Goal: Transaction & Acquisition: Purchase product/service

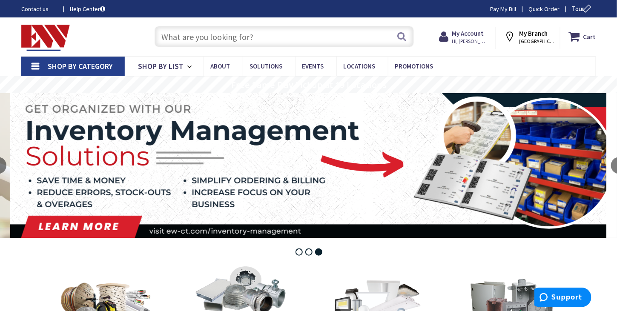
click at [290, 34] on input "text" at bounding box center [284, 36] width 259 height 21
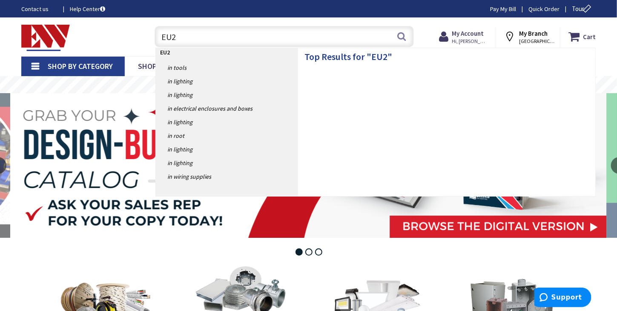
type input "EU2C"
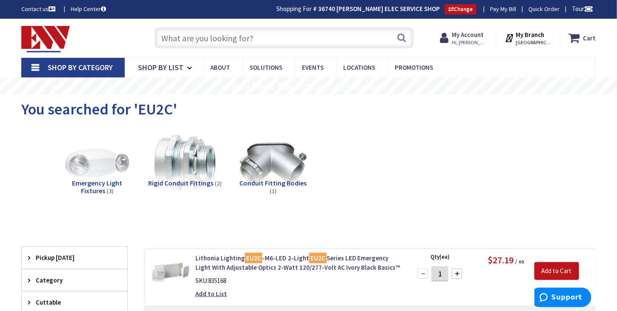
click at [208, 44] on input "text" at bounding box center [284, 37] width 259 height 21
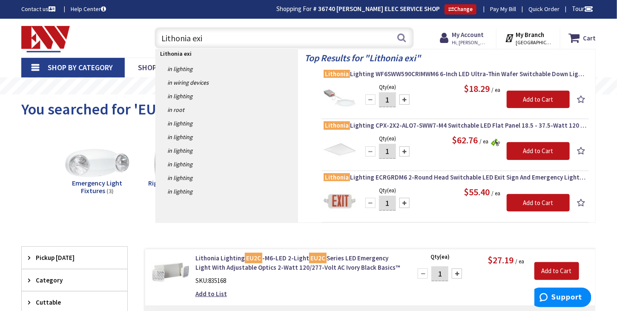
type input "Lithonia exit"
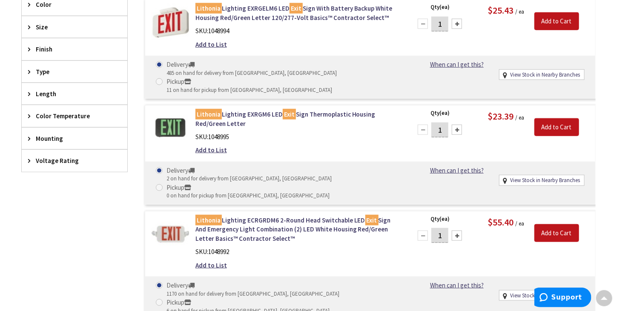
scroll to position [366, 0]
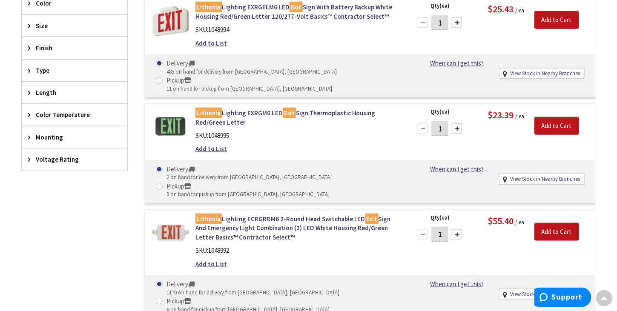
click at [178, 215] on img at bounding box center [170, 233] width 37 height 37
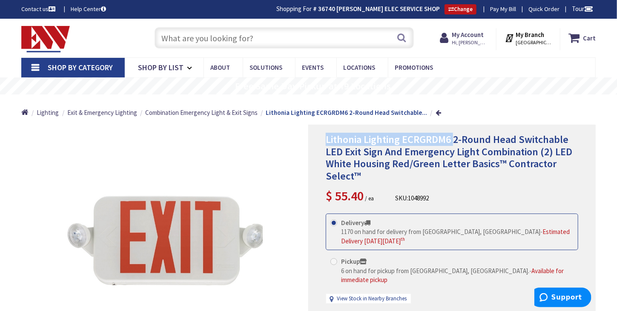
drag, startPoint x: 455, startPoint y: 140, endPoint x: 327, endPoint y: 139, distance: 128.7
click at [327, 139] on span "Lithonia Lighting ECRGRDM6 2-Round Head Switchable LED Exit Sign And Emergency …" at bounding box center [449, 158] width 247 height 50
copy span "Lithonia Lighting ECRGRDM6"
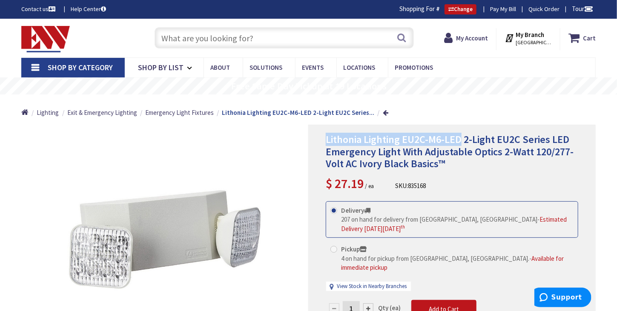
click at [319, 138] on div "Lithonia Lighting EU2C-M6-LED 2-Light EU2C Series LED Emergency Light With Adju…" at bounding box center [452, 244] width 288 height 239
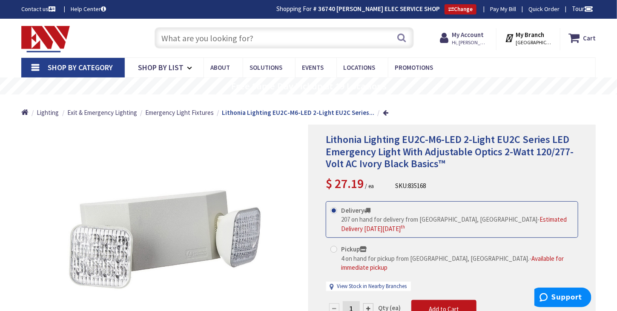
click at [212, 39] on input "text" at bounding box center [284, 37] width 259 height 21
click at [228, 38] on input "text" at bounding box center [284, 37] width 259 height 21
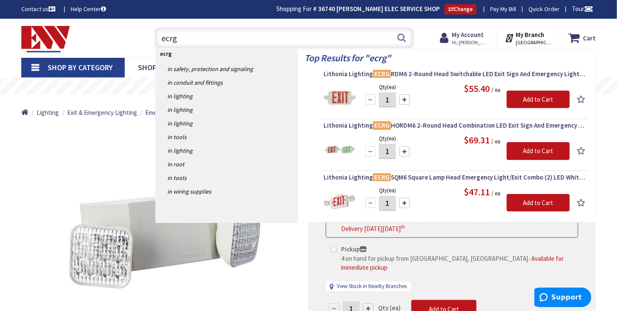
type input "ecrg"
click at [339, 101] on img at bounding box center [340, 98] width 32 height 32
